Goal: Transaction & Acquisition: Purchase product/service

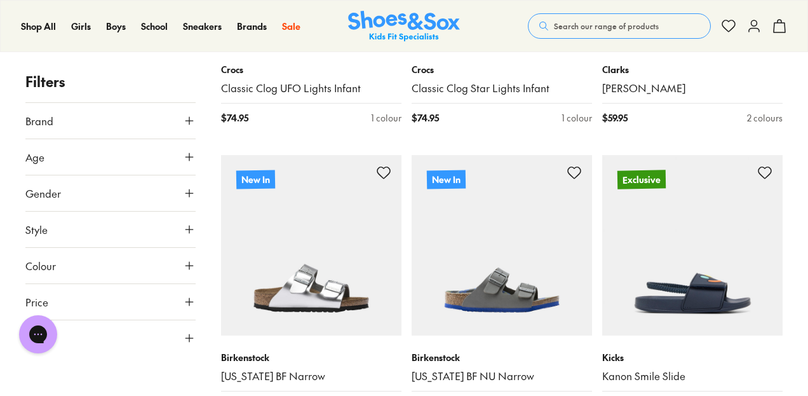
scroll to position [2666, 0]
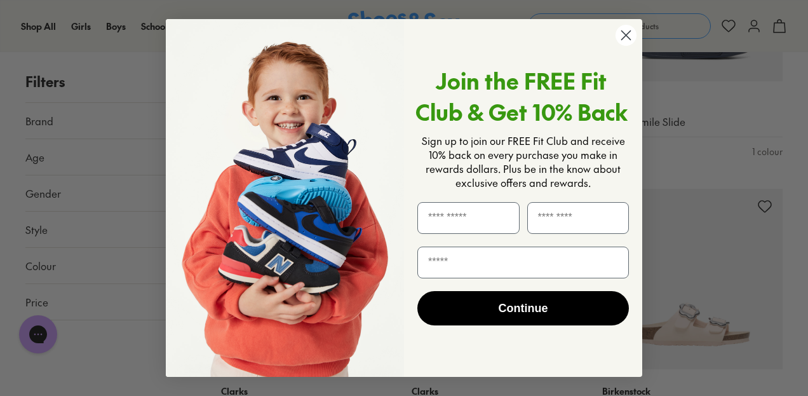
click at [627, 39] on circle "Close dialog" at bounding box center [625, 35] width 21 height 21
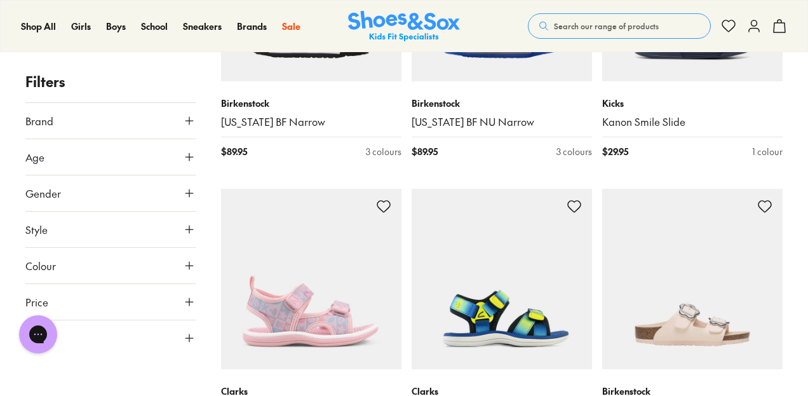
scroll to position [2920, 0]
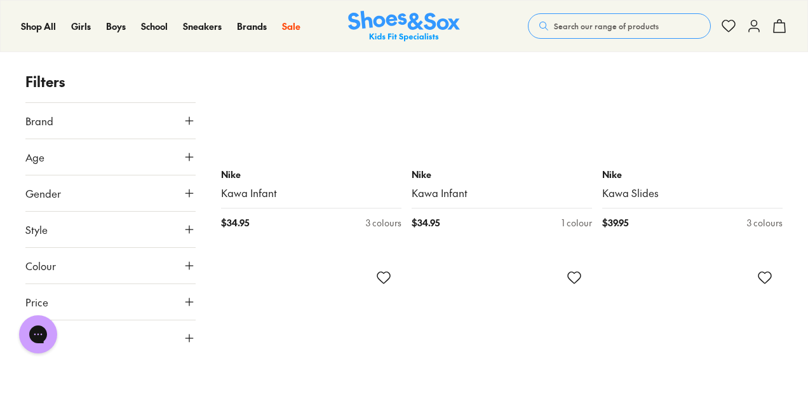
scroll to position [8497, 0]
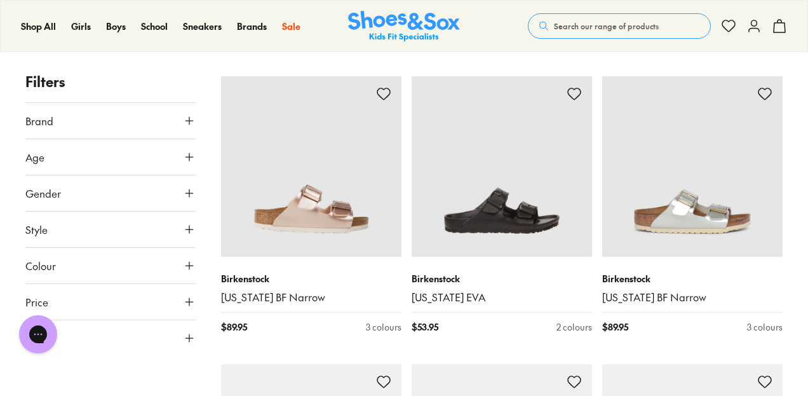
scroll to position [9004, 0]
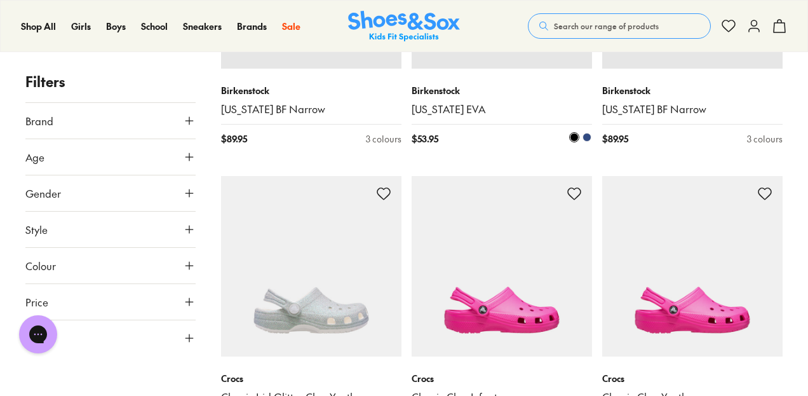
type input "***"
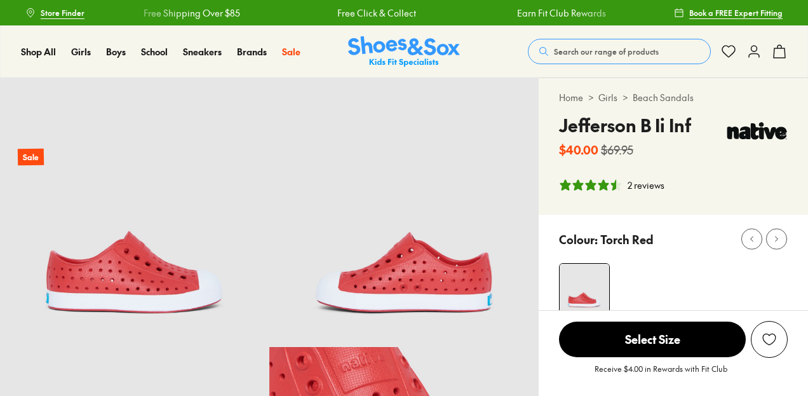
scroll to position [145, 0]
